Goal: Information Seeking & Learning: Learn about a topic

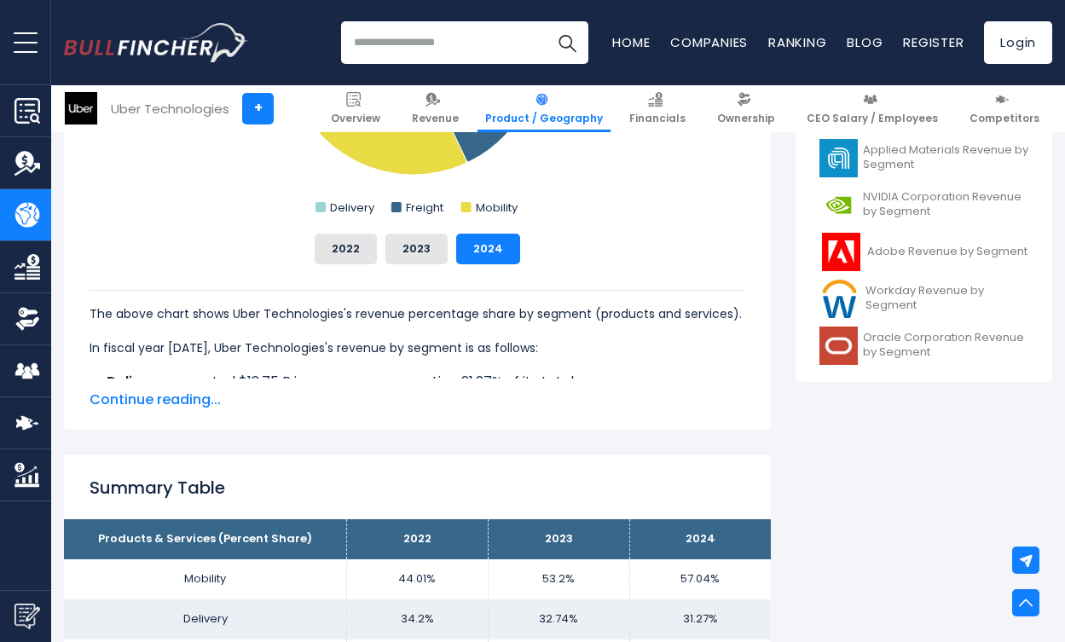
scroll to position [767, 0]
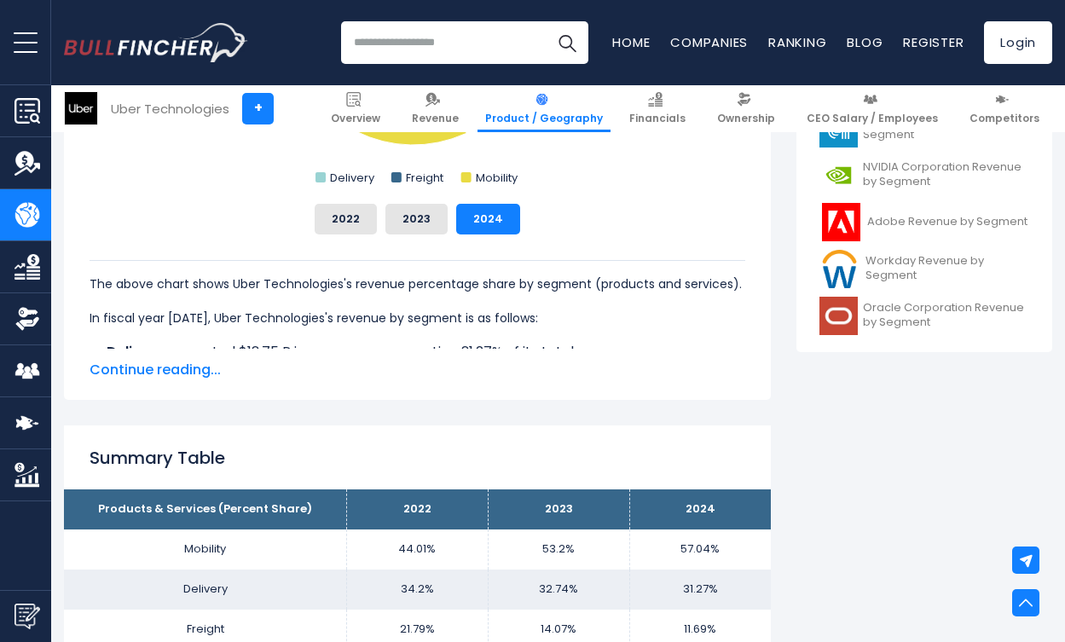
click at [174, 375] on span "Continue reading..." at bounding box center [418, 370] width 656 height 20
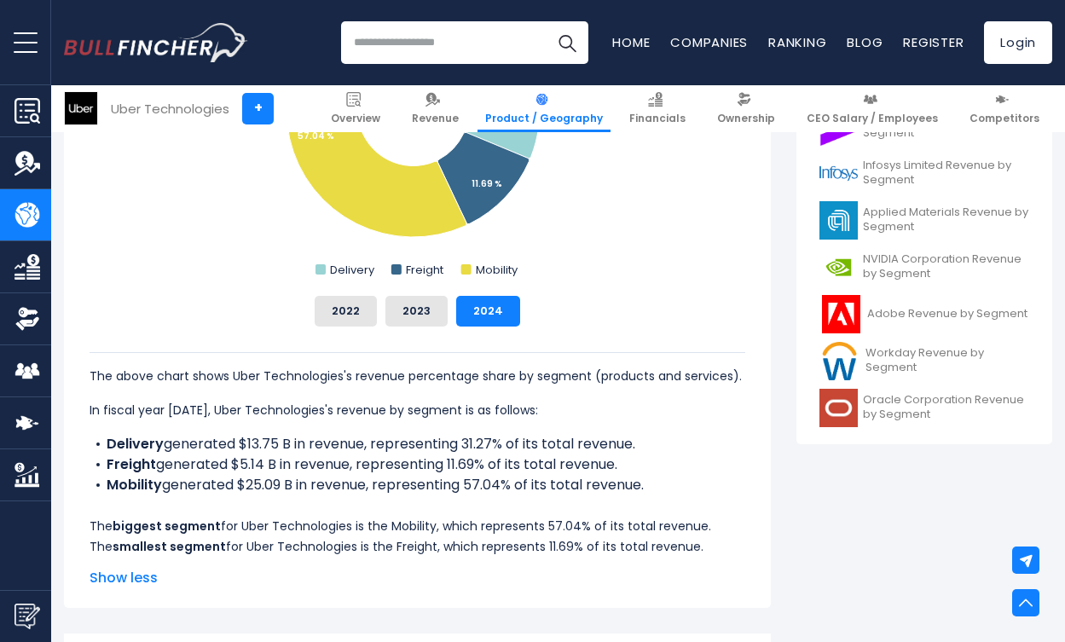
scroll to position [682, 0]
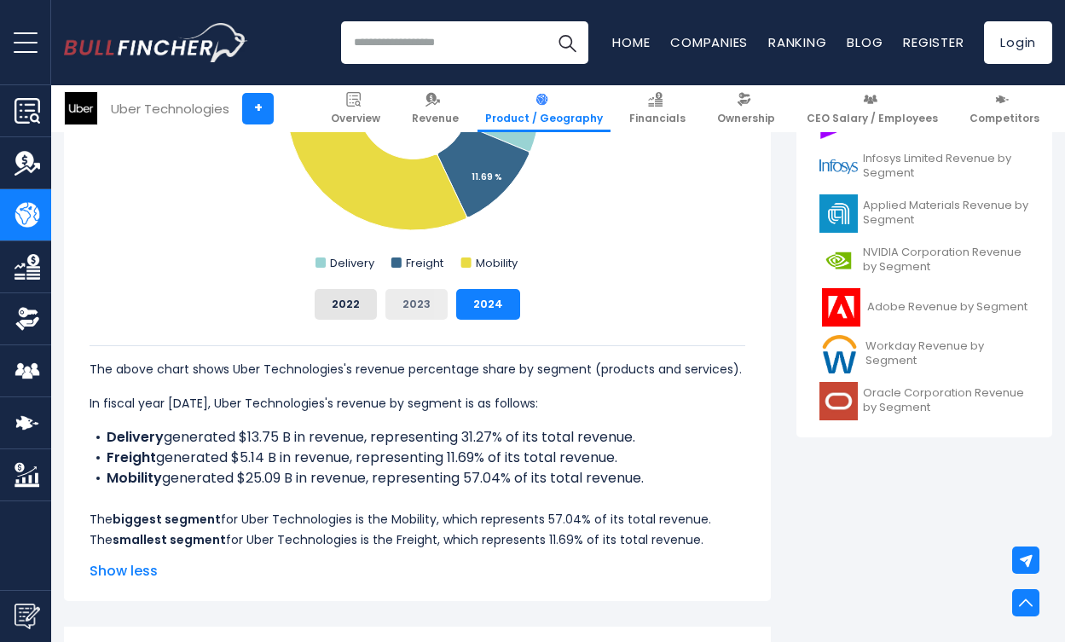
click at [427, 310] on button "2023" at bounding box center [416, 304] width 62 height 31
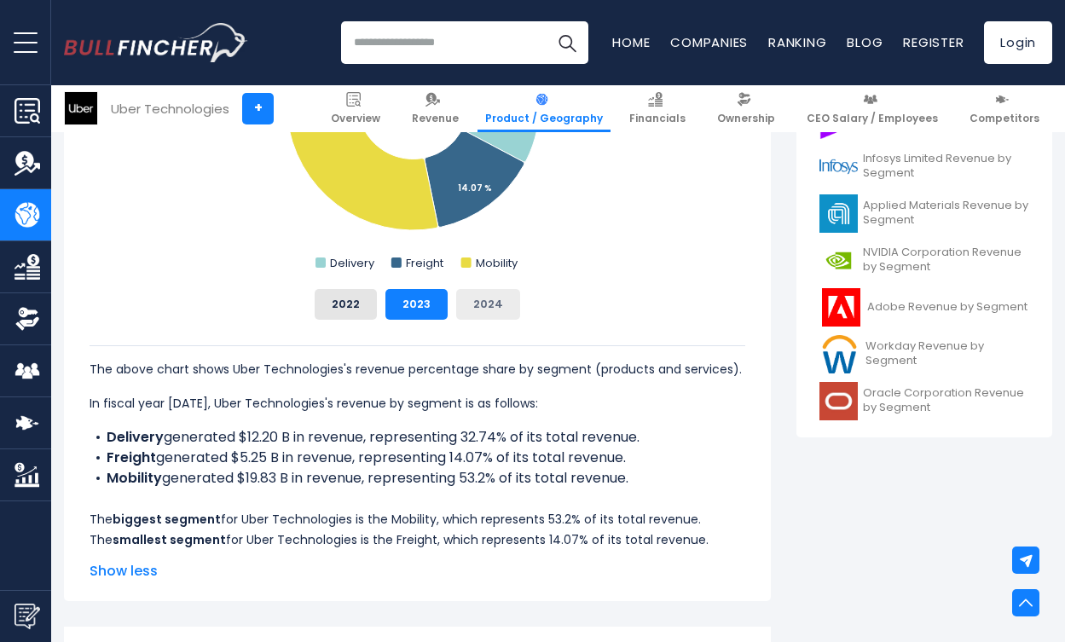
click at [496, 301] on button "2024" at bounding box center [488, 304] width 64 height 31
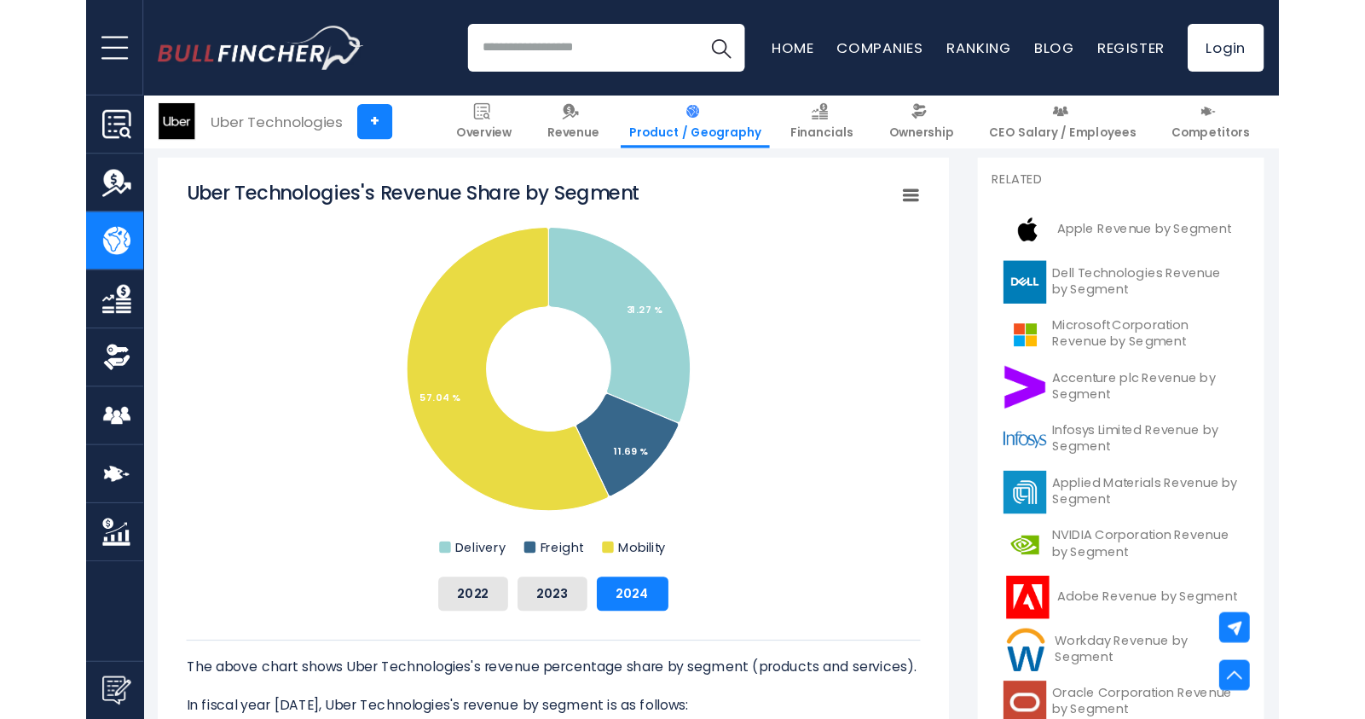
scroll to position [426, 0]
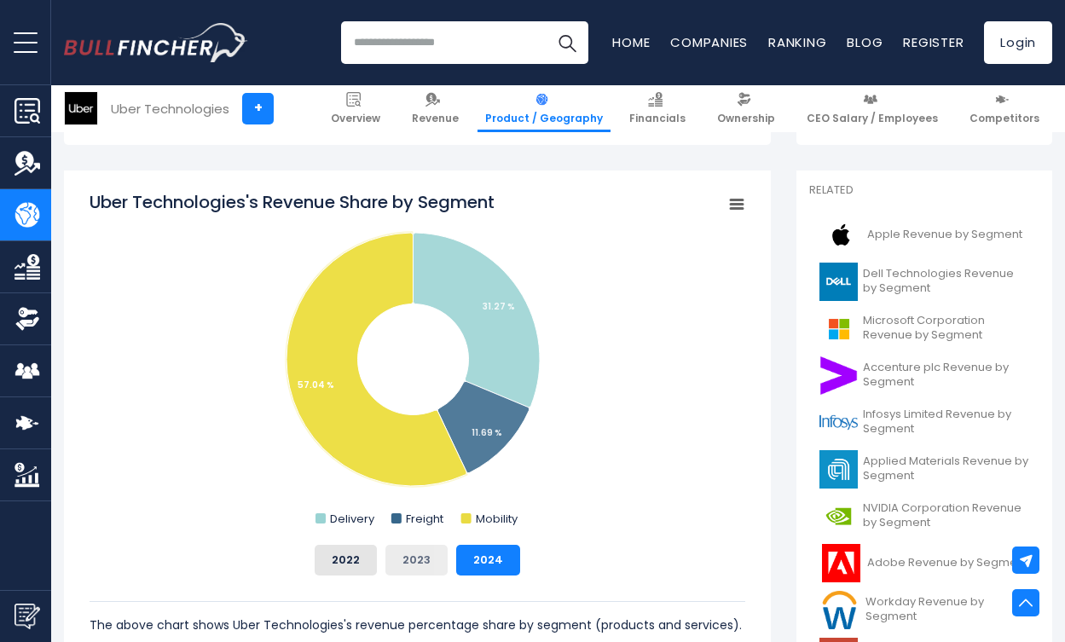
click at [408, 460] on button "2023" at bounding box center [416, 560] width 62 height 31
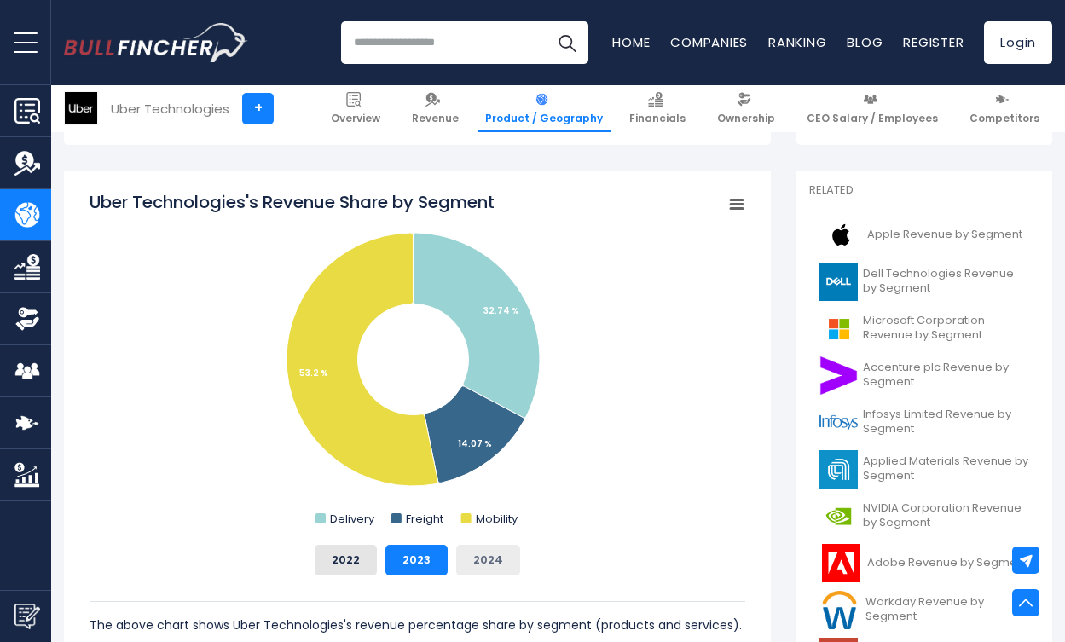
click at [477, 460] on button "2024" at bounding box center [488, 560] width 64 height 31
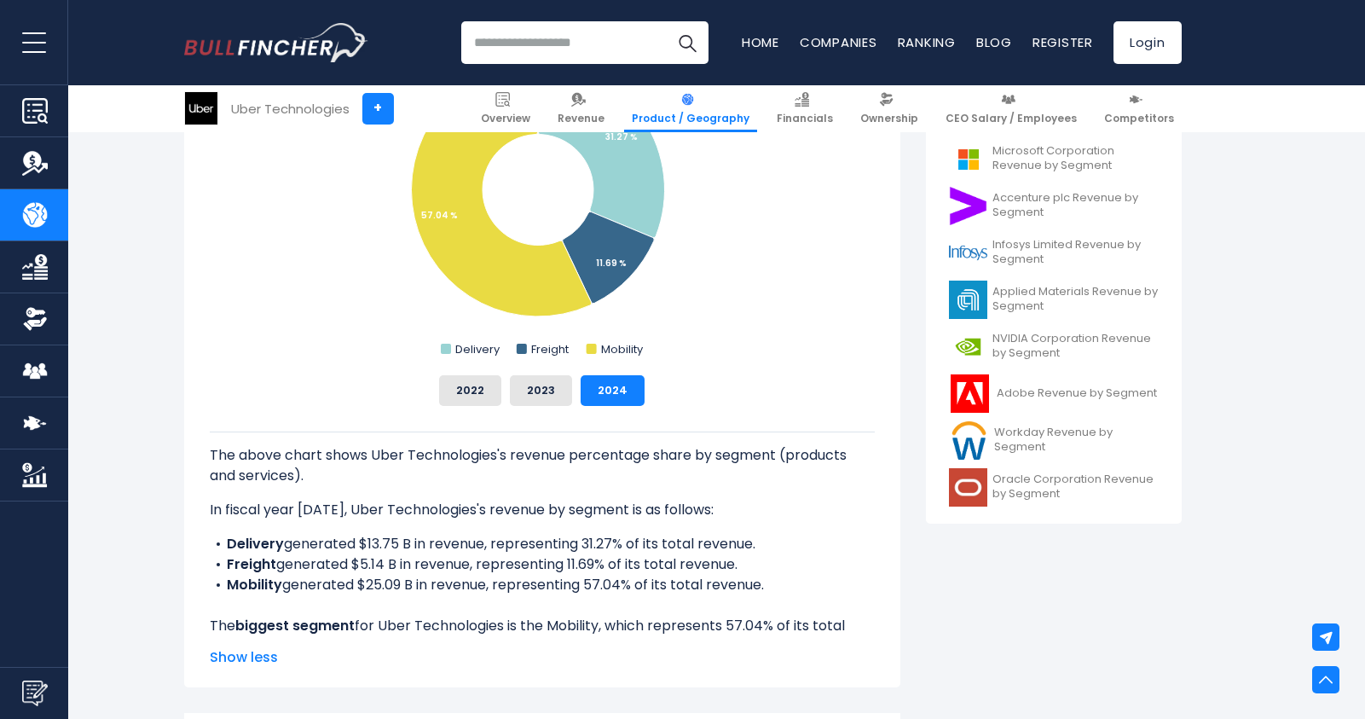
scroll to position [597, 0]
click at [537, 393] on button "2023" at bounding box center [541, 389] width 62 height 31
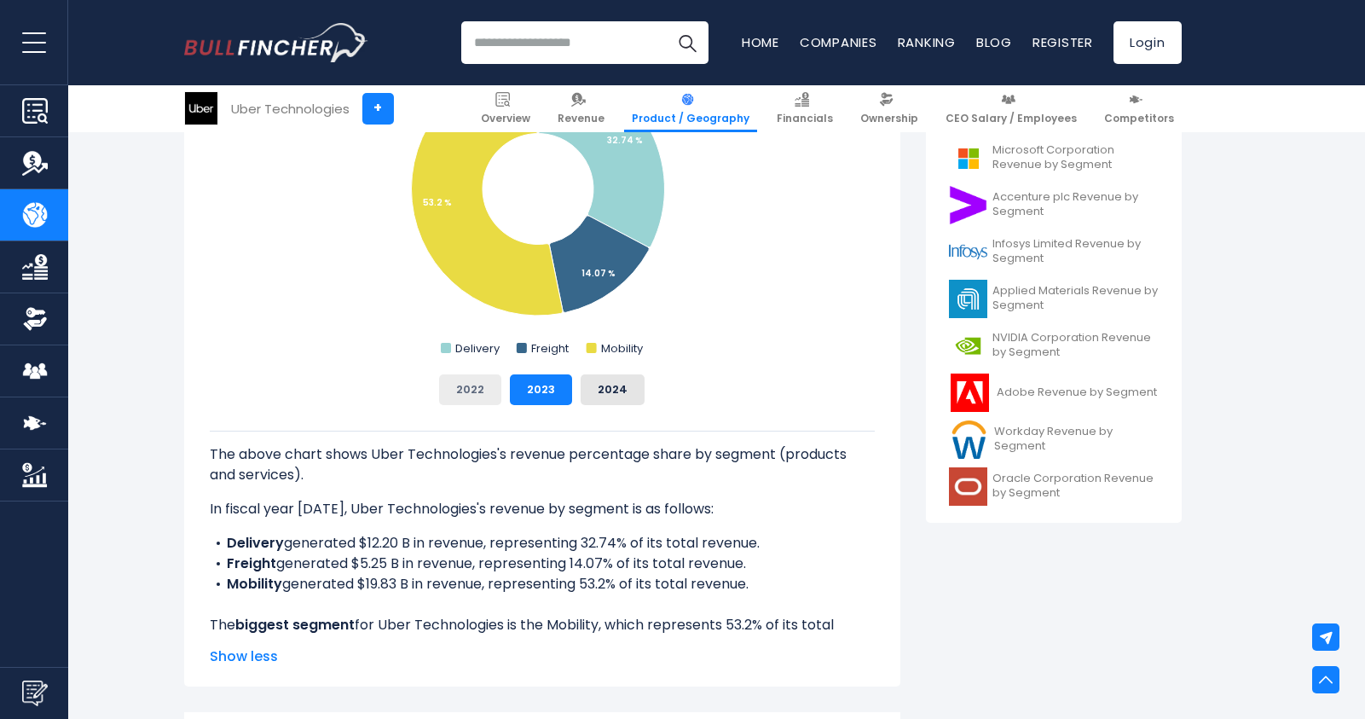
click at [480, 389] on button "2022" at bounding box center [470, 389] width 62 height 31
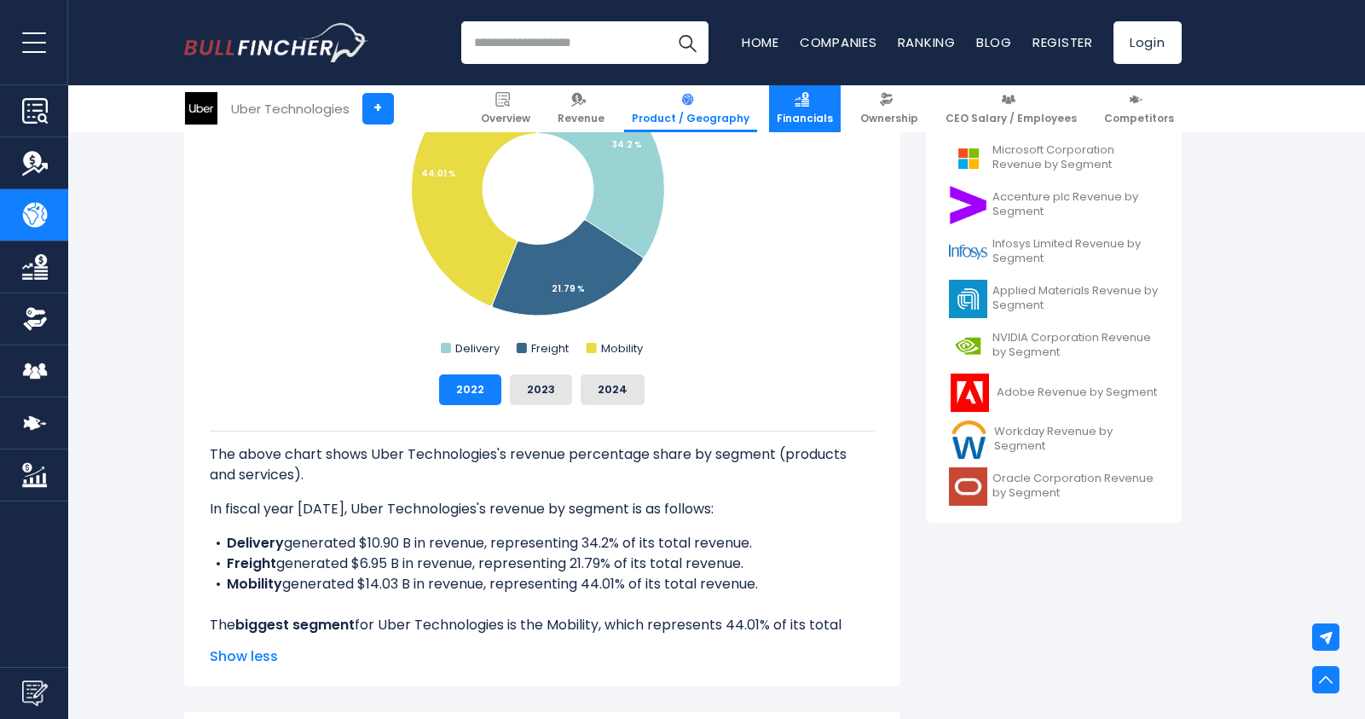
click at [809, 102] on img at bounding box center [802, 99] width 14 height 14
click at [829, 107] on link "Financials" at bounding box center [805, 108] width 72 height 47
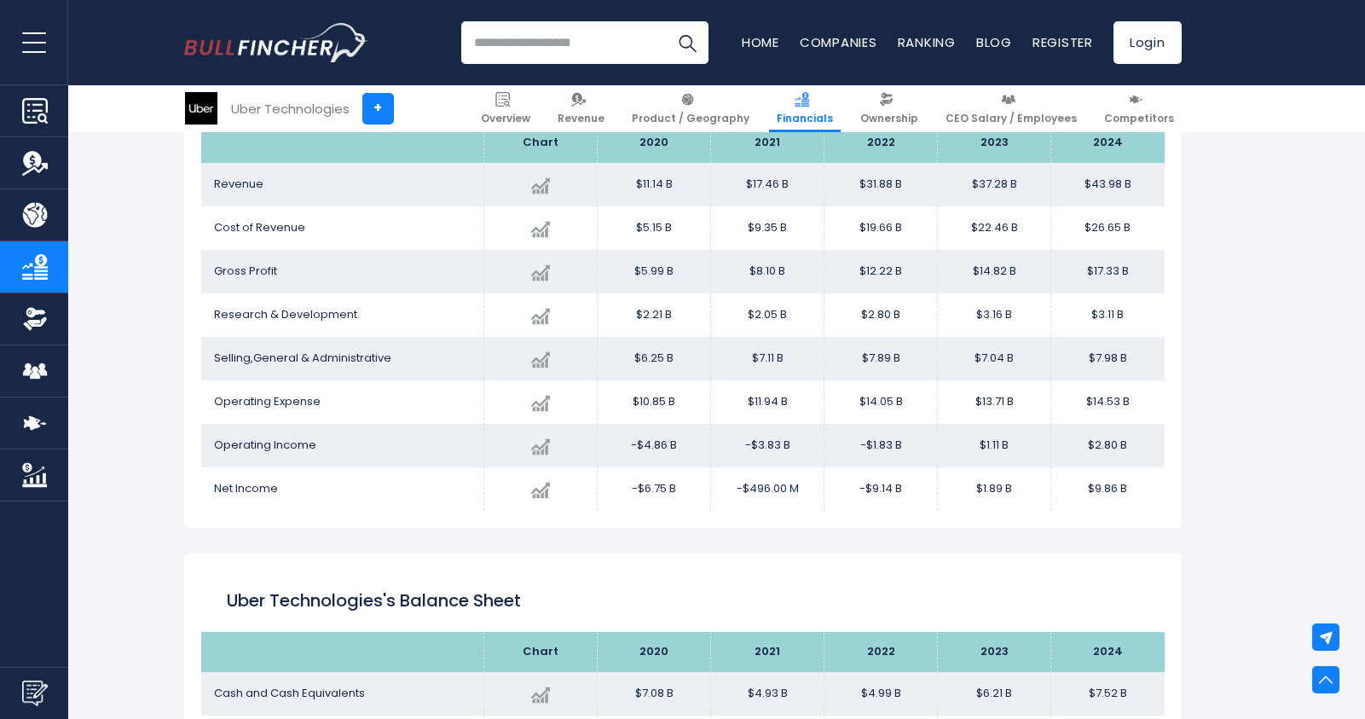
scroll to position [1009, 0]
